Goal: Transaction & Acquisition: Purchase product/service

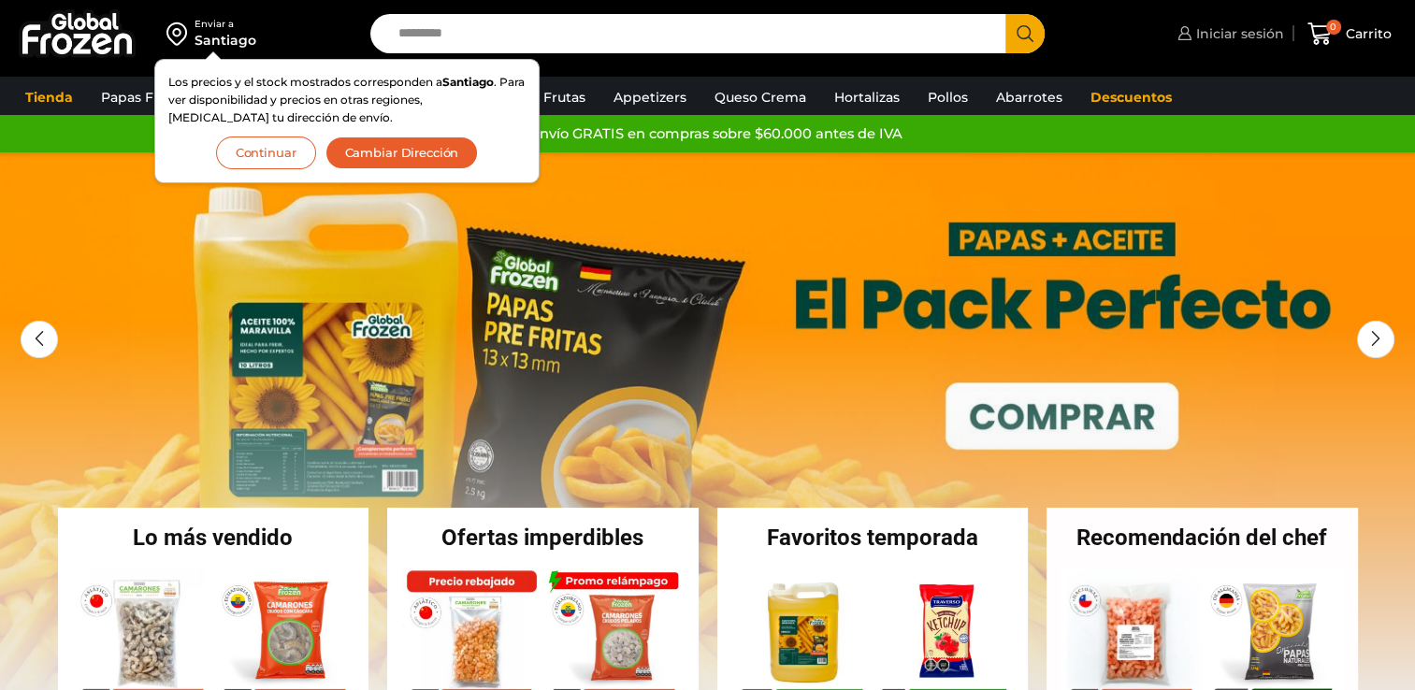
click at [1227, 37] on span "Iniciar sesión" at bounding box center [1238, 33] width 93 height 19
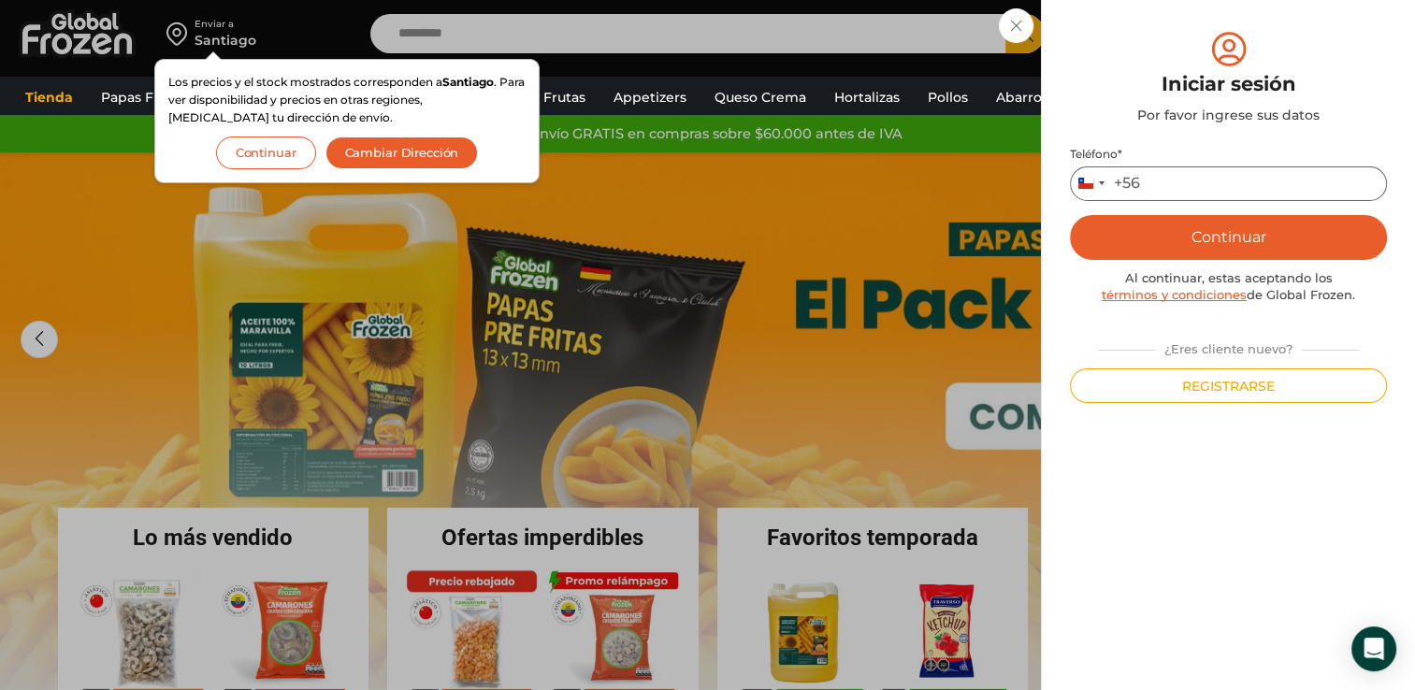
click at [1180, 186] on input "Teléfono *" at bounding box center [1228, 183] width 317 height 35
type input "*********"
click at [1214, 227] on button "Continuar" at bounding box center [1228, 237] width 317 height 45
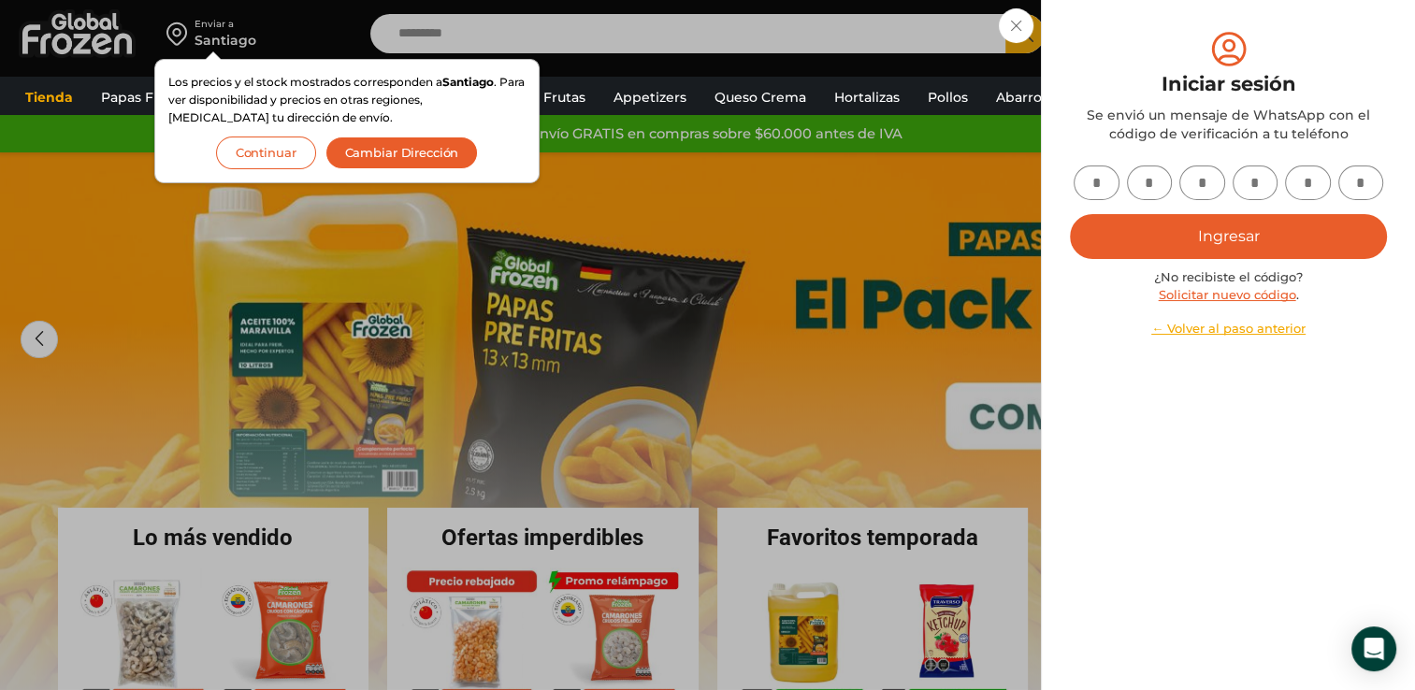
click at [1103, 190] on input "text" at bounding box center [1097, 183] width 46 height 35
type input "*"
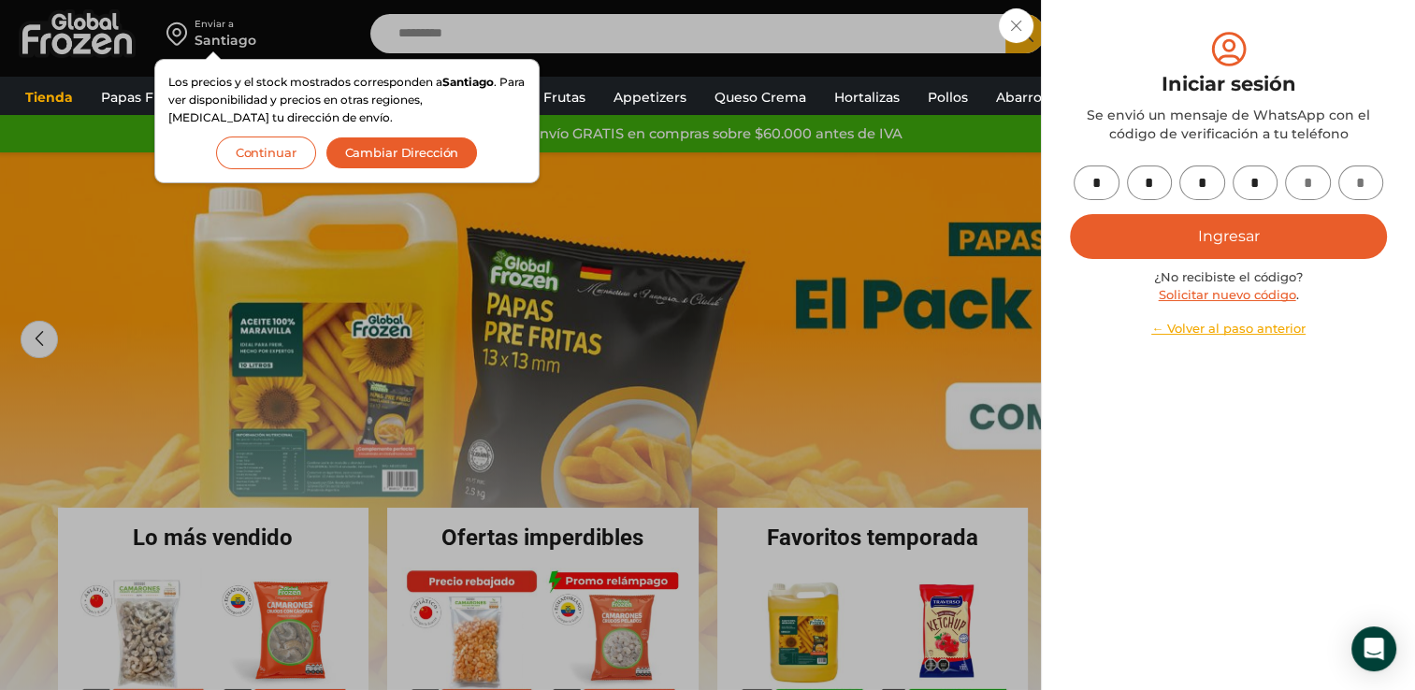
type input "*"
click at [1070, 214] on button "Ingresar" at bounding box center [1228, 236] width 317 height 45
click at [1235, 215] on button "Ingresar" at bounding box center [1228, 236] width 317 height 45
click at [1240, 240] on icon "submit" at bounding box center [1228, 237] width 31 height 31
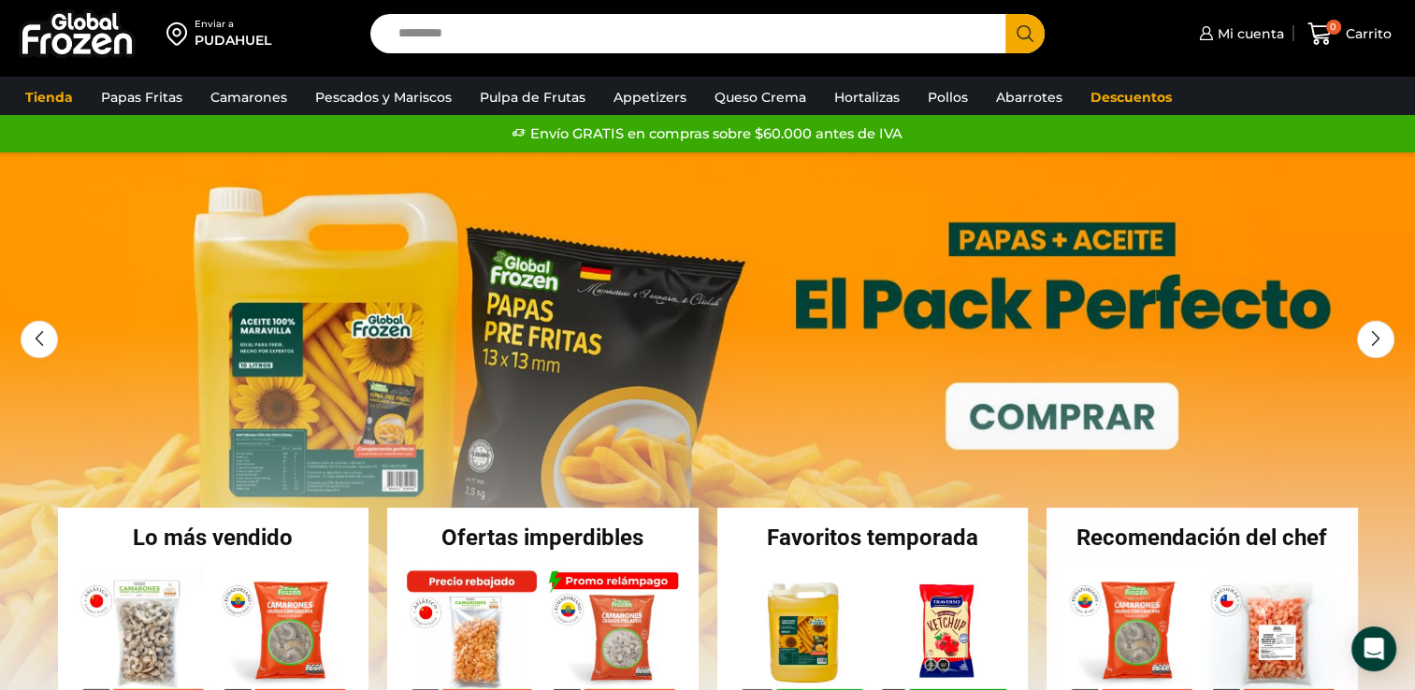
click at [757, 43] on input "Search input" at bounding box center [693, 33] width 608 height 39
type input "**********"
click at [1006, 14] on button "Search" at bounding box center [1025, 33] width 39 height 39
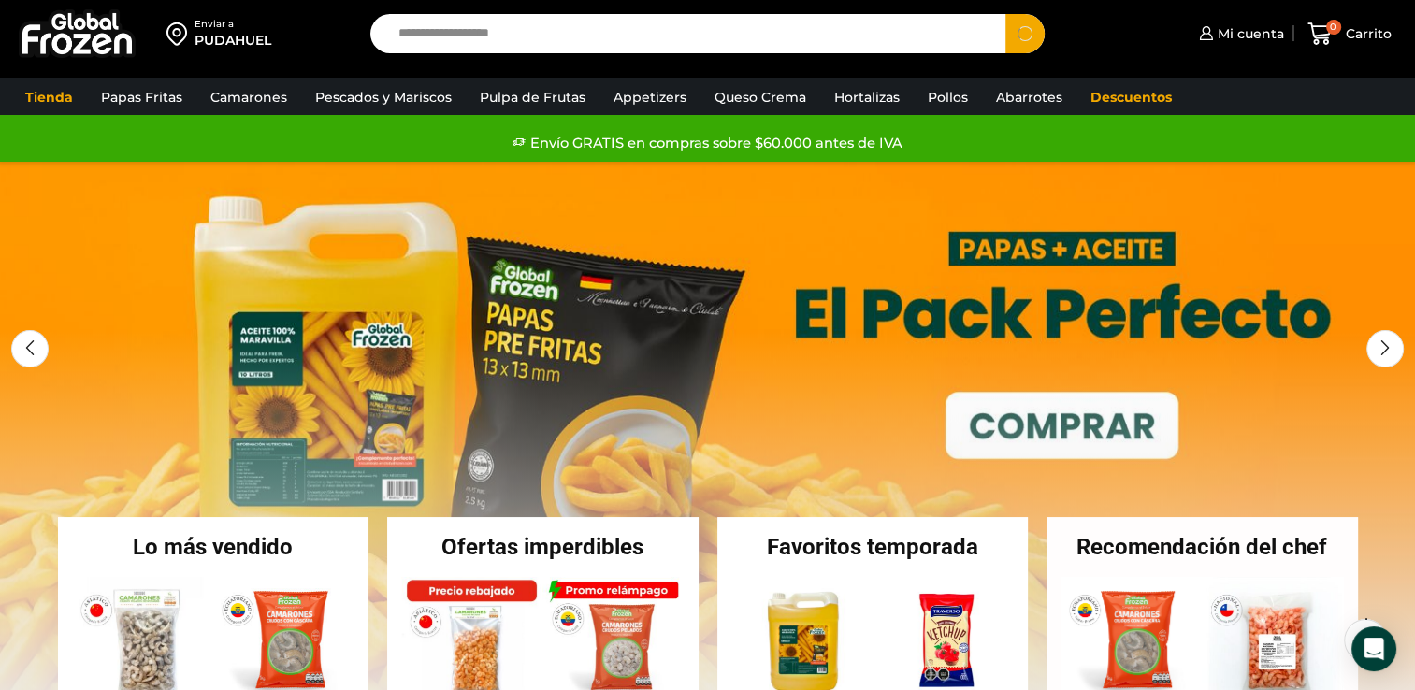
scroll to position [187, 0]
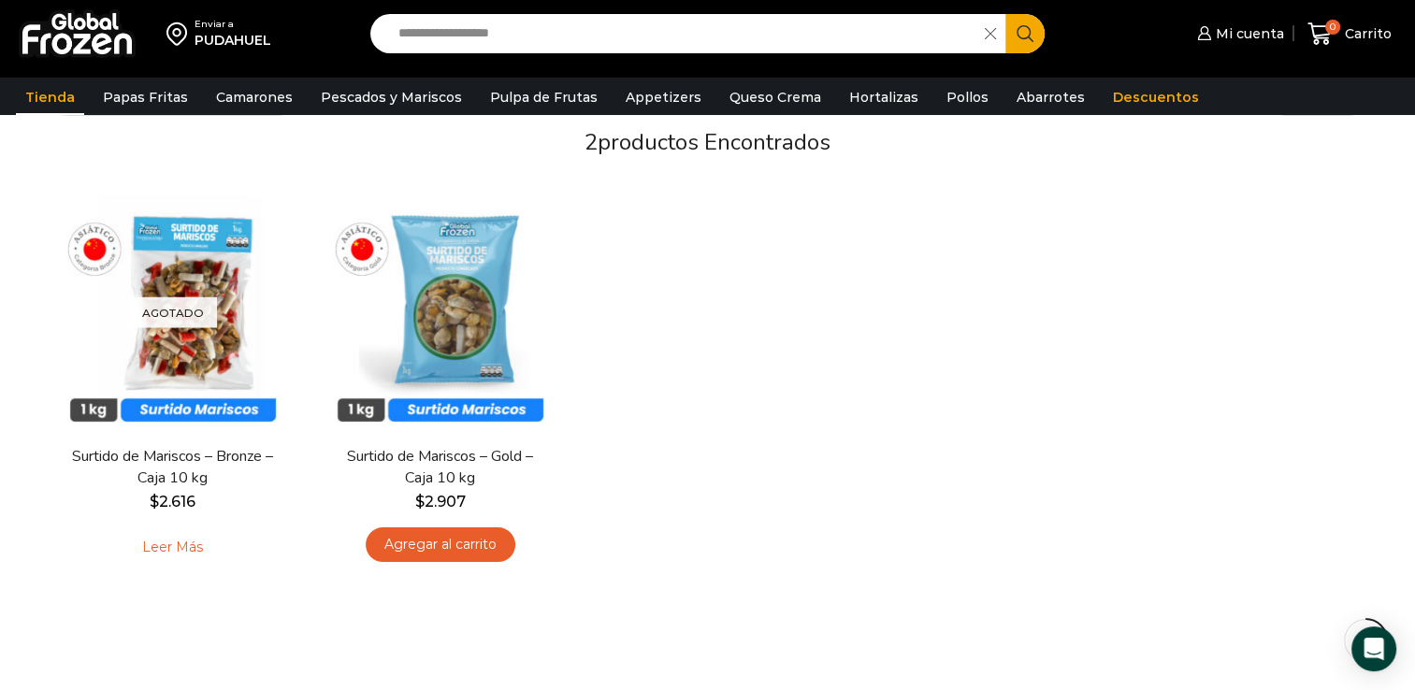
scroll to position [187, 0]
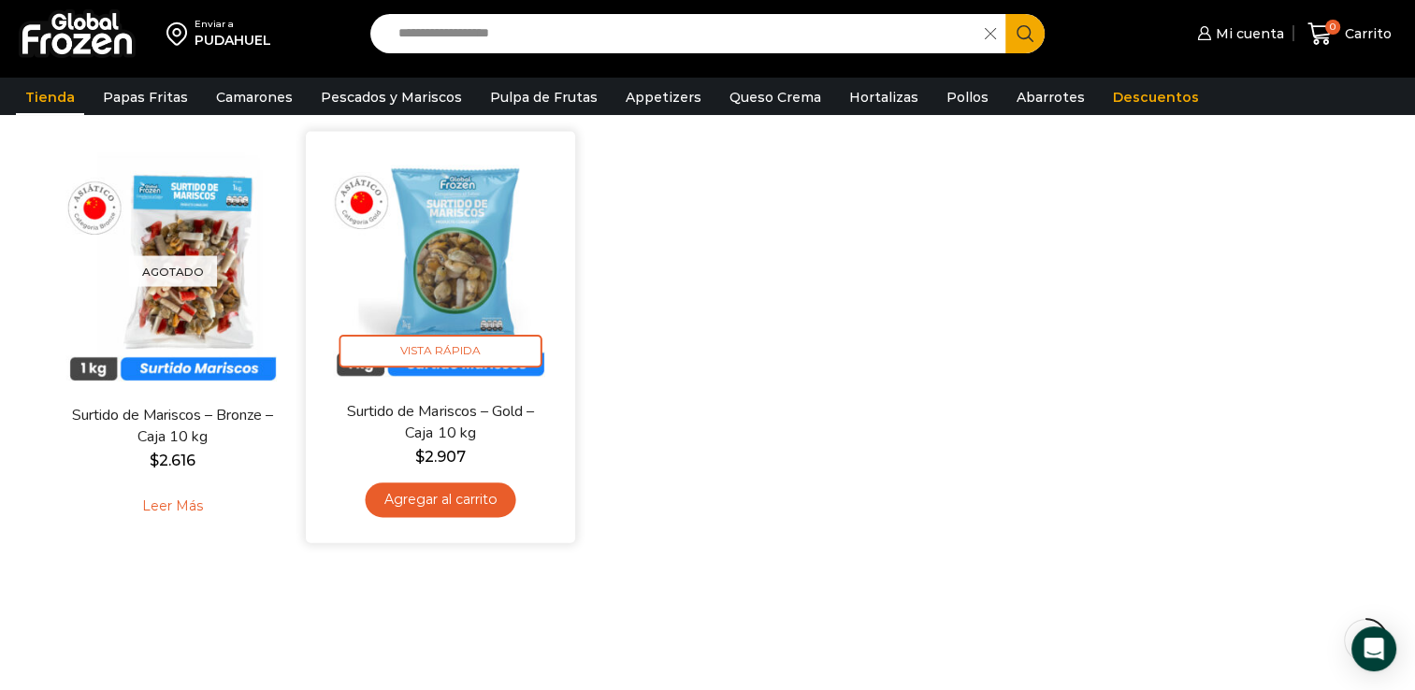
click at [461, 283] on img at bounding box center [440, 266] width 241 height 241
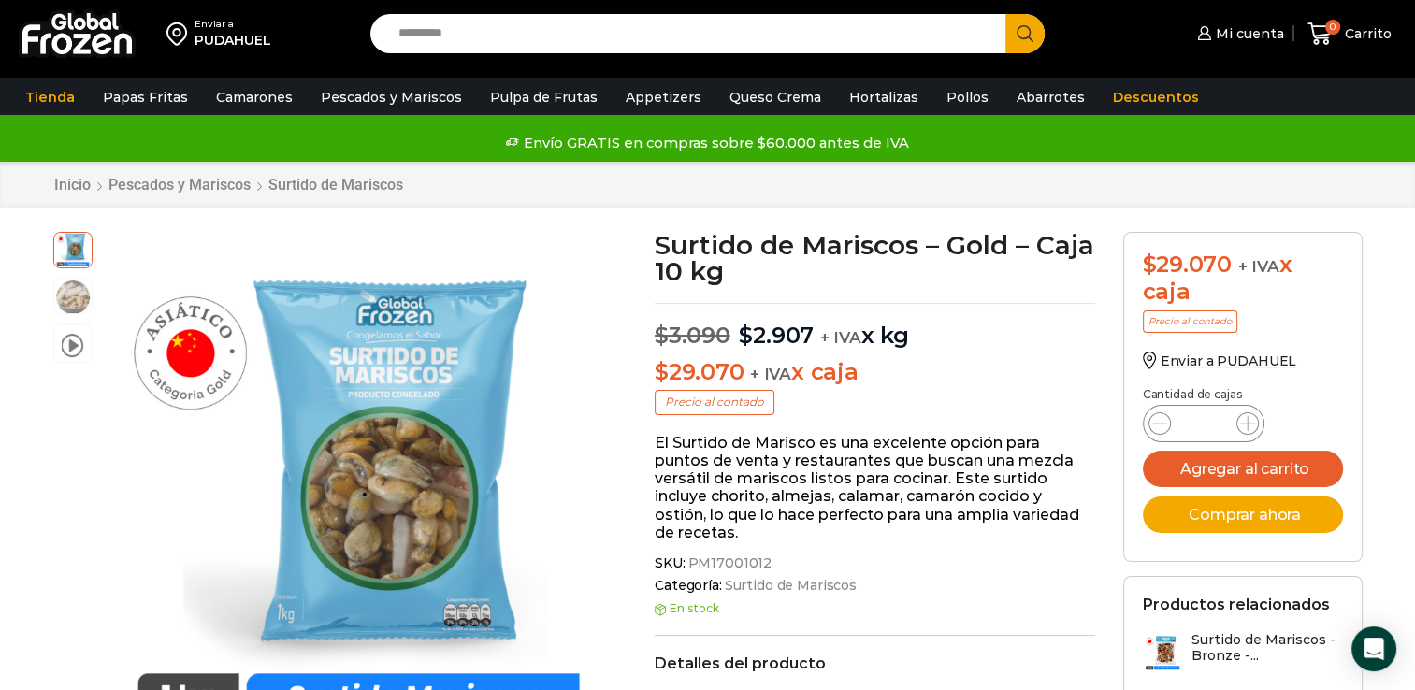
drag, startPoint x: 667, startPoint y: 368, endPoint x: 907, endPoint y: 361, distance: 240.5
click at [907, 361] on p "$ 29.070 + IVA x caja" at bounding box center [875, 372] width 441 height 27
drag, startPoint x: 907, startPoint y: 361, endPoint x: 923, endPoint y: 280, distance: 82.9
click at [923, 280] on h1 "Surtido de Mariscos – Gold – Caja 10 kg" at bounding box center [875, 258] width 441 height 52
click at [577, 41] on input "Search input" at bounding box center [693, 33] width 608 height 39
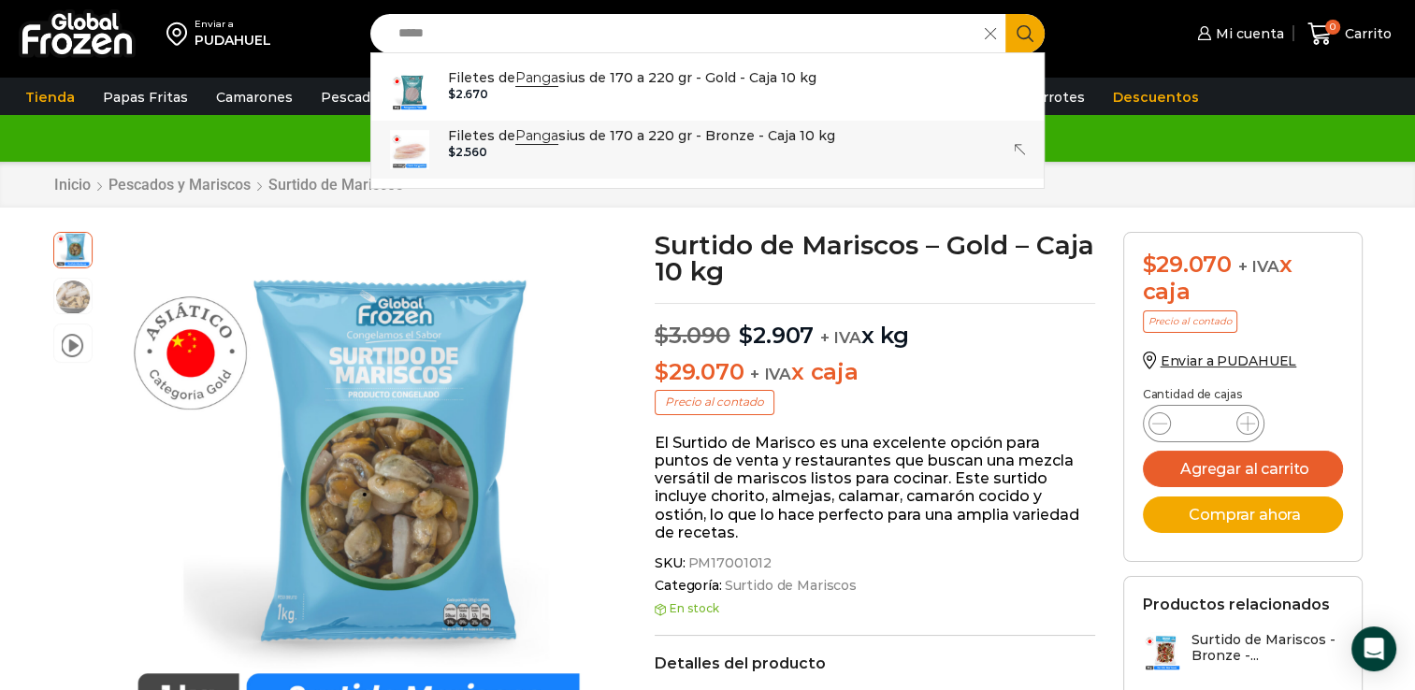
click at [677, 148] on div "$ 2.560" at bounding box center [641, 152] width 387 height 13
type input "**********"
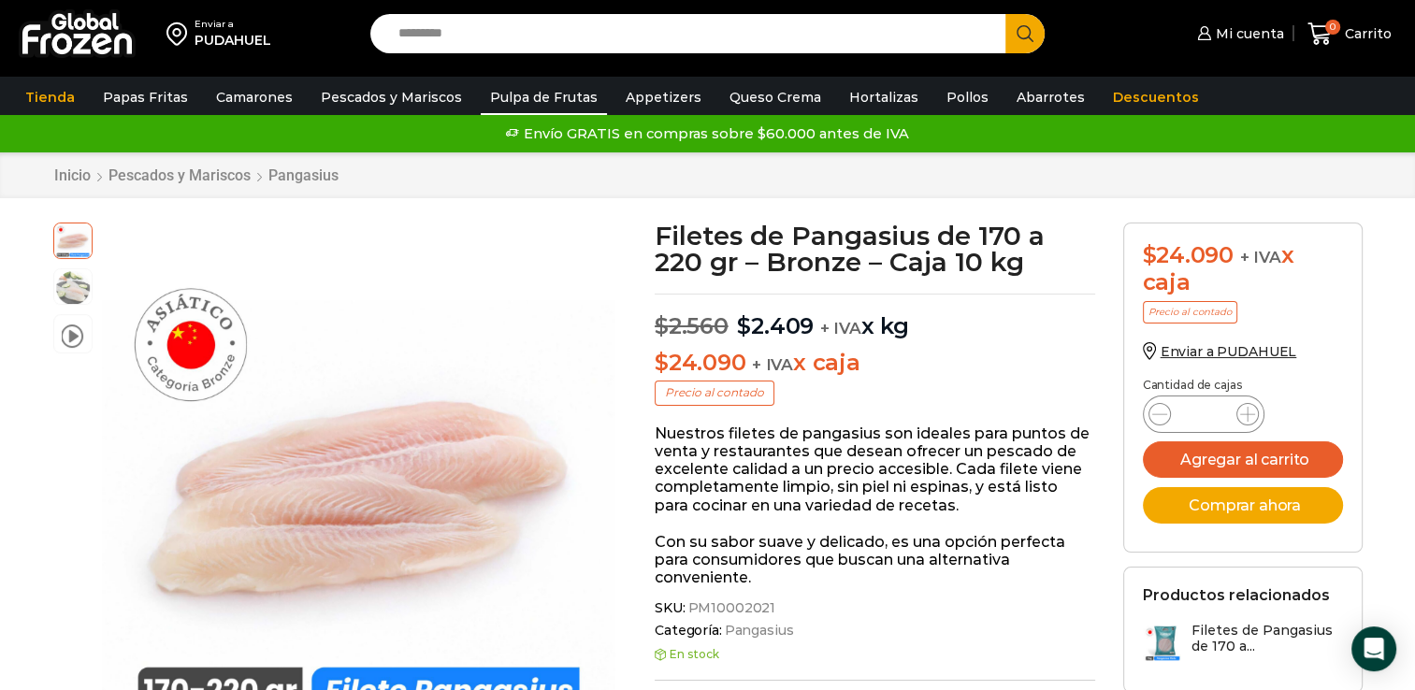
click at [528, 102] on link "Pulpa de Frutas" at bounding box center [544, 98] width 126 height 36
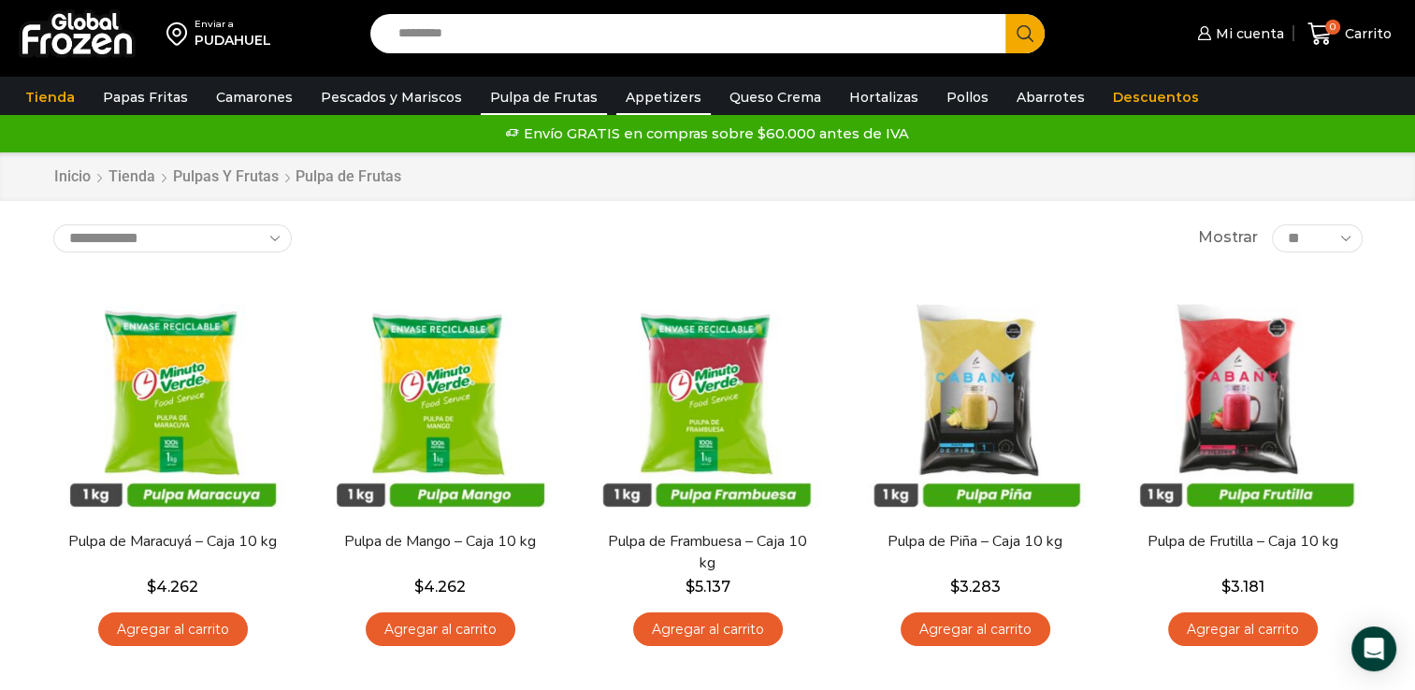
click at [656, 88] on link "Appetizers" at bounding box center [663, 98] width 94 height 36
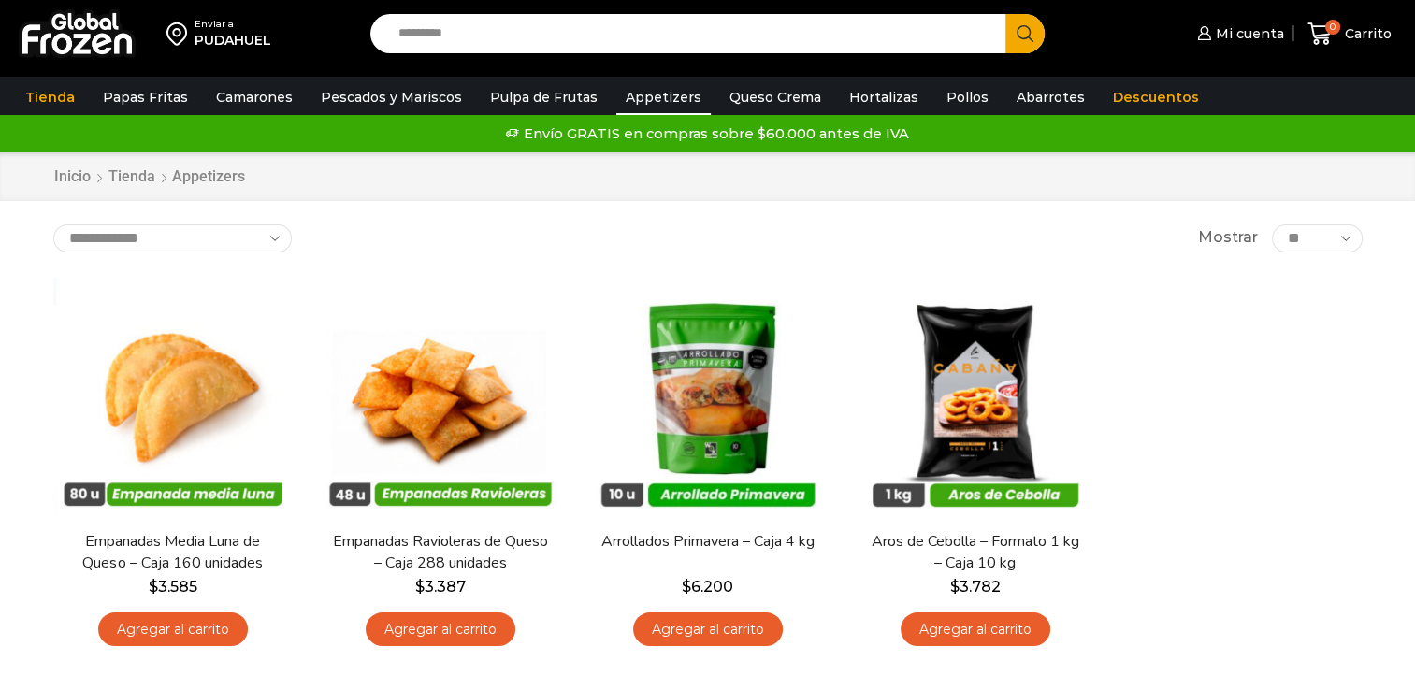
click at [943, 100] on link "Pollos" at bounding box center [967, 98] width 61 height 36
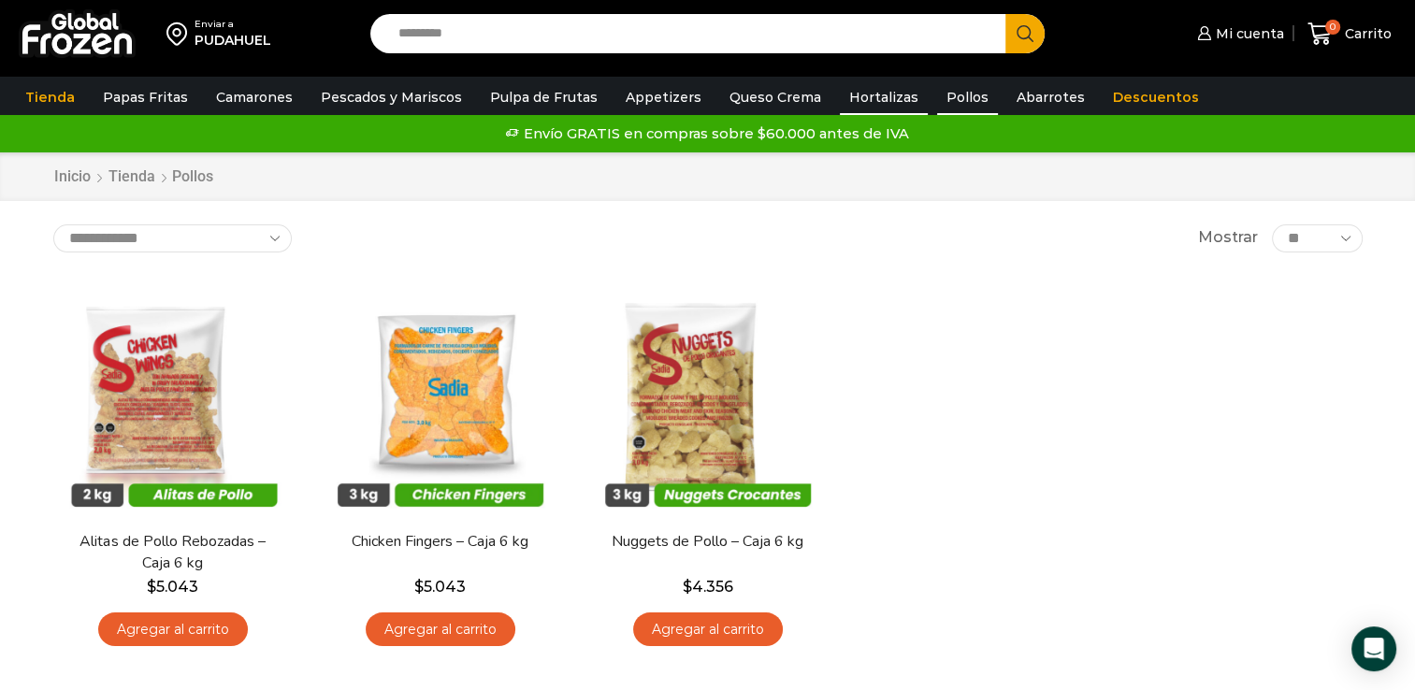
click at [888, 100] on link "Hortalizas" at bounding box center [884, 98] width 88 height 36
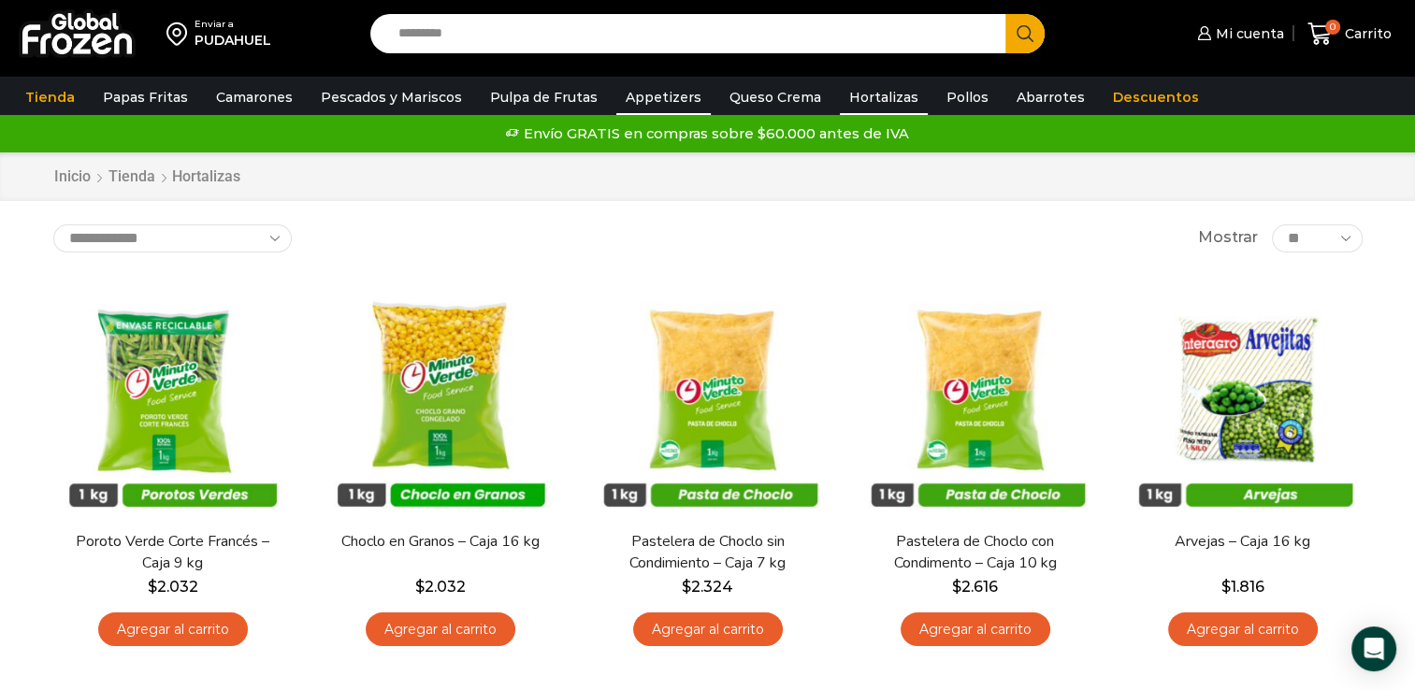
click at [645, 90] on link "Appetizers" at bounding box center [663, 98] width 94 height 36
